Goal: Find specific page/section: Find specific page/section

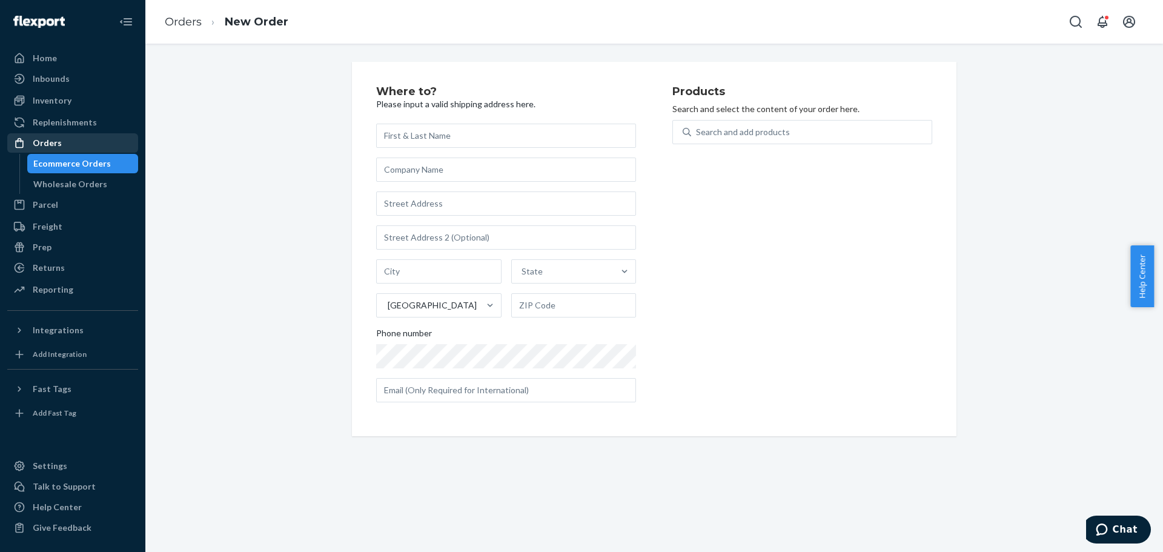
click at [69, 137] on div "Orders" at bounding box center [72, 143] width 128 height 17
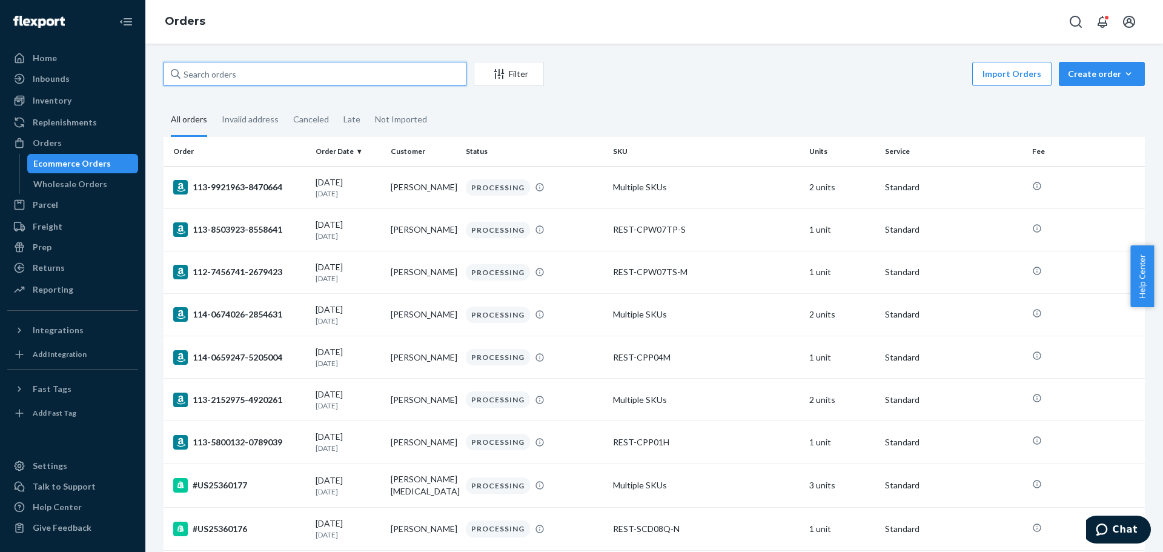
paste input "[PERSON_NAME]"
drag, startPoint x: 297, startPoint y: 84, endPoint x: 307, endPoint y: 75, distance: 12.9
click at [298, 83] on input "text" at bounding box center [315, 74] width 303 height 24
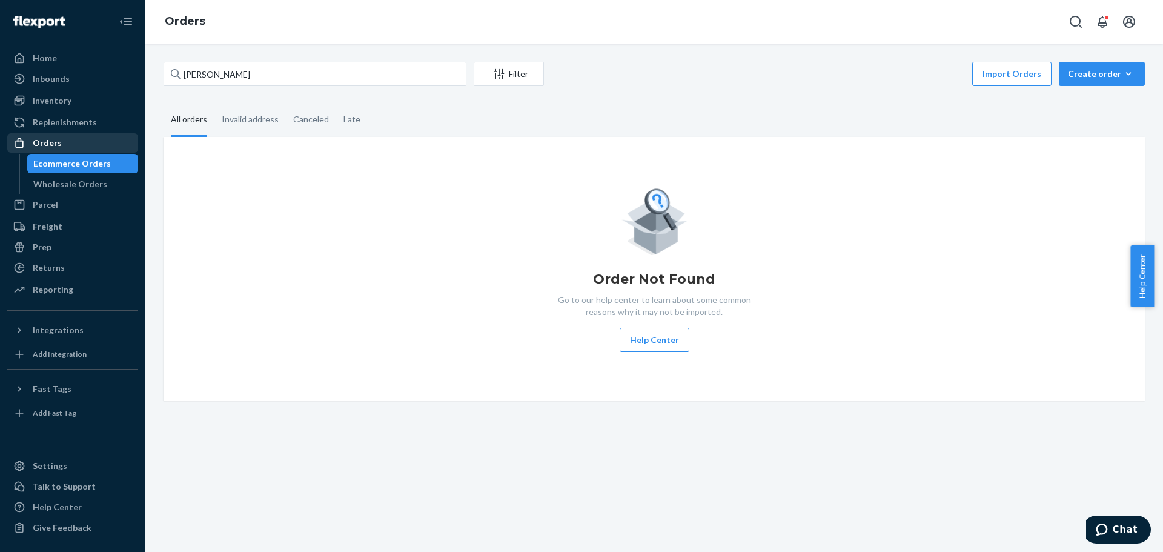
click at [65, 141] on div "Orders" at bounding box center [72, 143] width 128 height 17
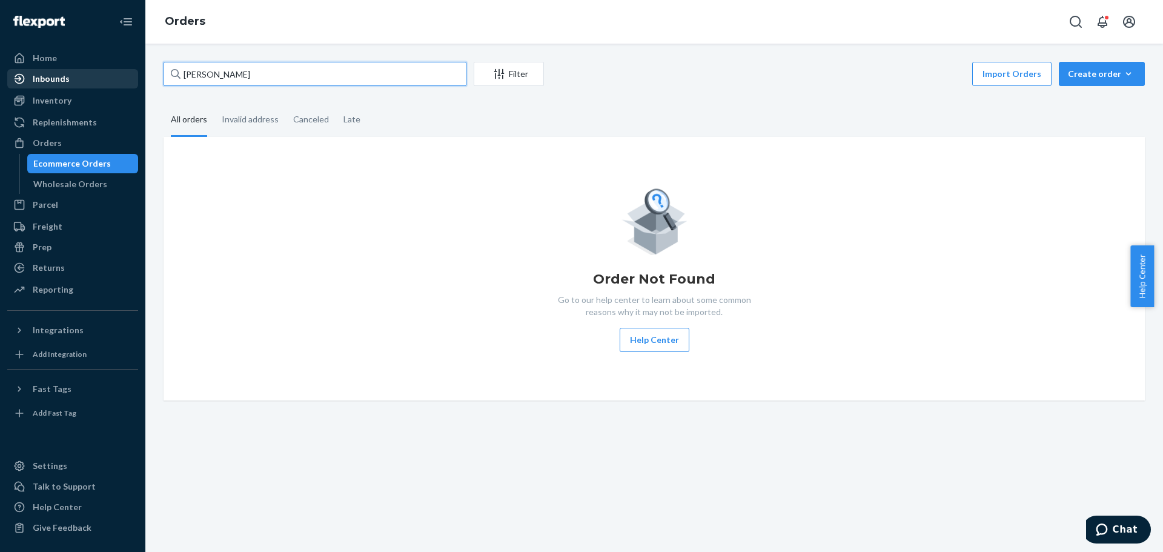
drag, startPoint x: 278, startPoint y: 84, endPoint x: 102, endPoint y: 80, distance: 175.2
click at [102, 80] on div "Home Inbounds Shipping Plans Problems Inventory Products Replenishments Orders …" at bounding box center [581, 276] width 1163 height 552
paste input "[PERSON_NAME] Reballi"
type input "[PERSON_NAME] Reballi"
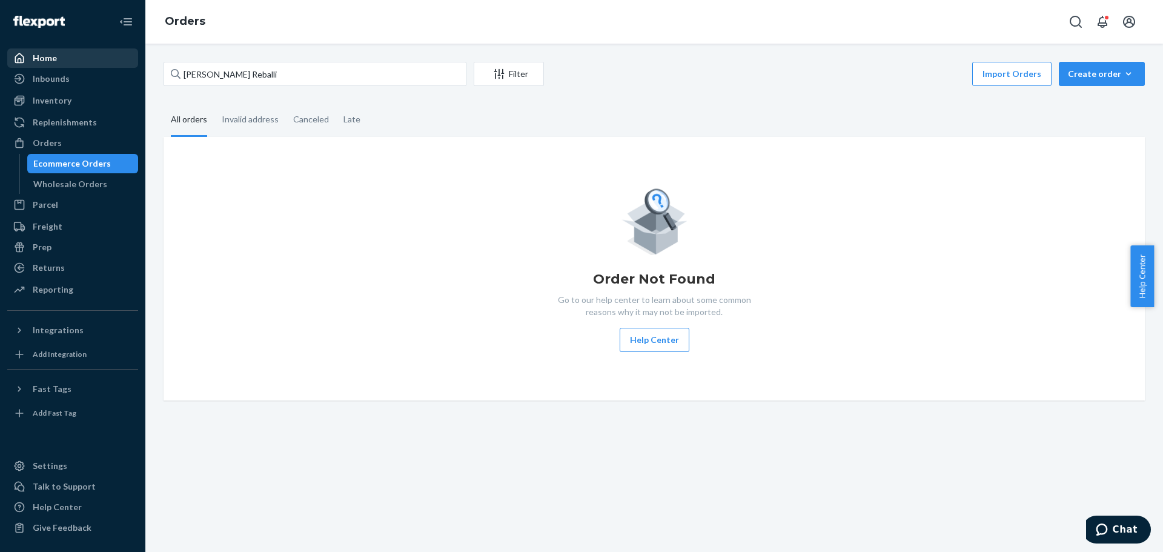
click at [74, 53] on div "Home" at bounding box center [72, 58] width 128 height 17
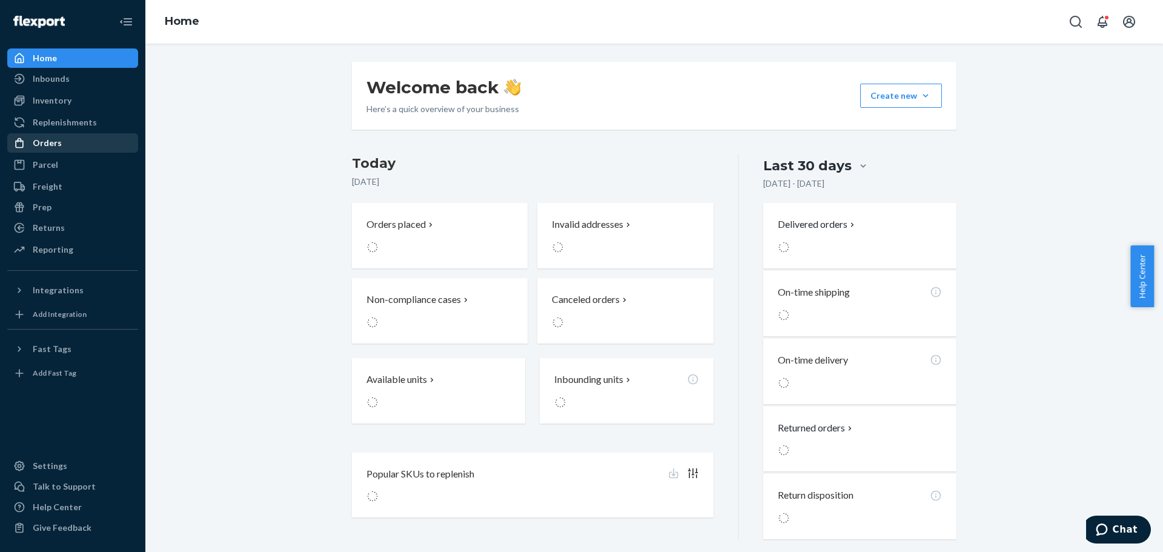
click at [59, 141] on div "Orders" at bounding box center [47, 143] width 29 height 12
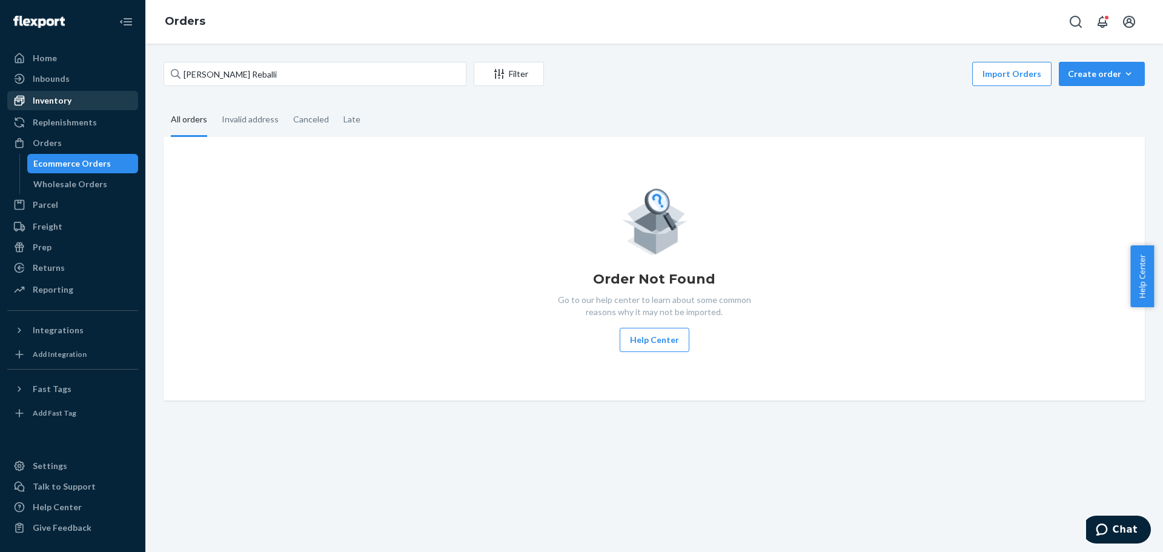
click at [75, 102] on div "Inventory" at bounding box center [72, 100] width 128 height 17
